Goal: Check status: Check status

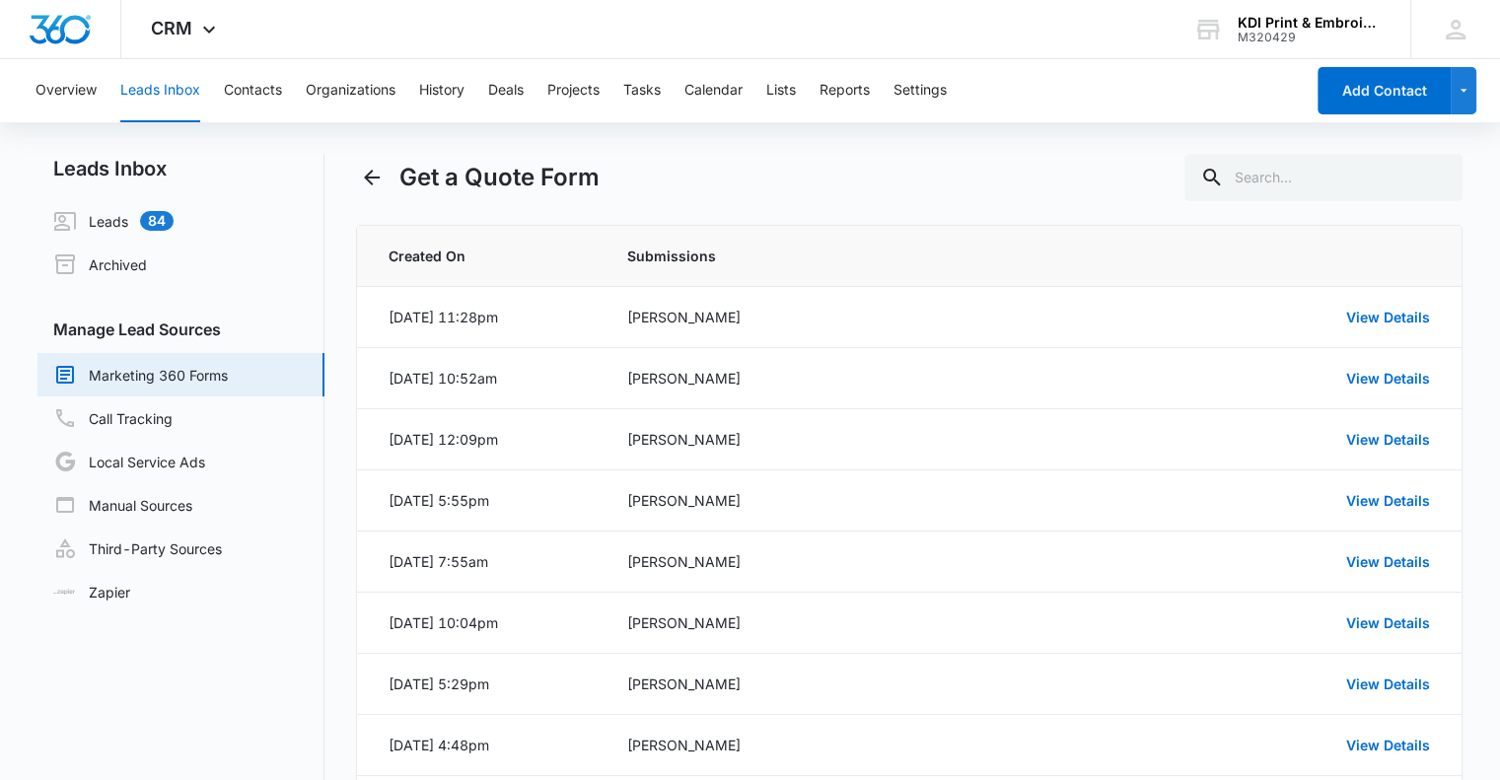
click at [113, 375] on link "Marketing 360 Forms" at bounding box center [140, 375] width 175 height 24
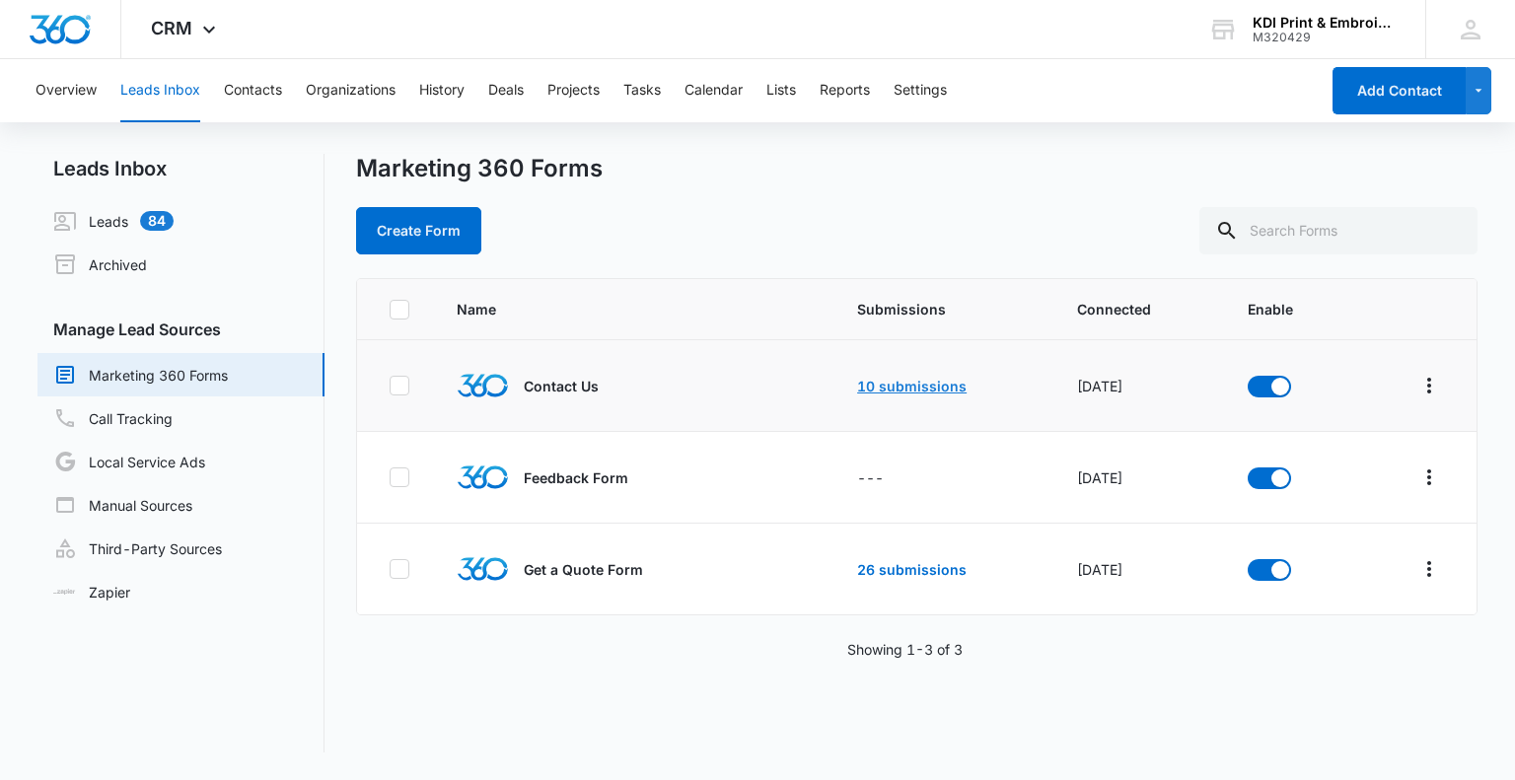
click at [884, 385] on link "10 submissions" at bounding box center [911, 386] width 109 height 17
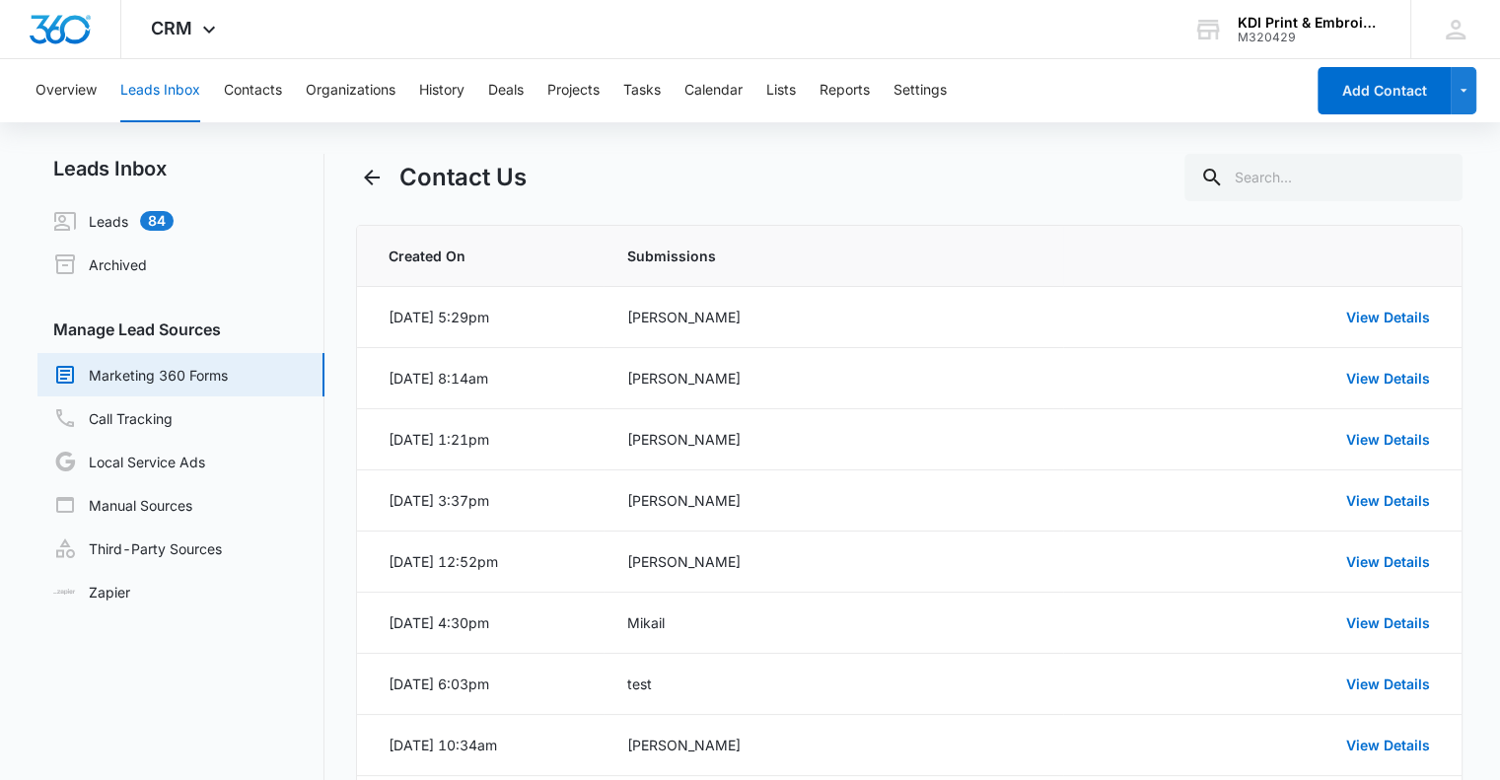
click at [105, 371] on link "Marketing 360 Forms" at bounding box center [140, 375] width 175 height 24
